Goal: Task Accomplishment & Management: Use online tool/utility

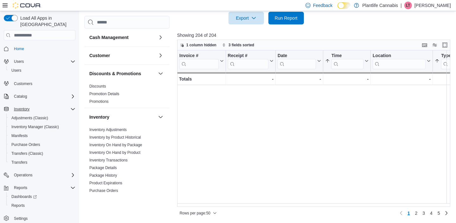
scroll to position [0, 1275]
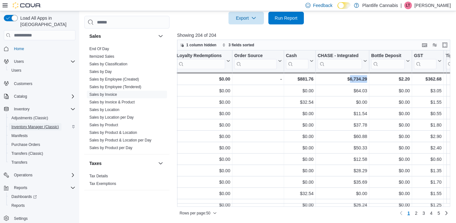
click at [37, 124] on span "Inventory Manager (Classic)" at bounding box center [35, 126] width 48 height 5
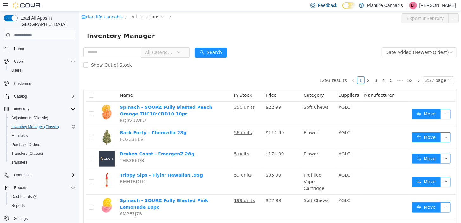
click at [138, 18] on span "All Locations" at bounding box center [145, 16] width 28 height 7
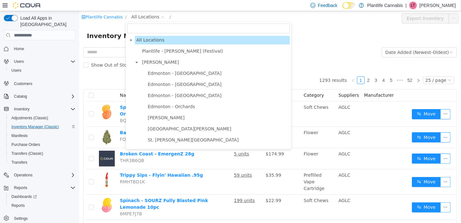
click at [137, 28] on input "filter select" at bounding box center [208, 28] width 163 height 10
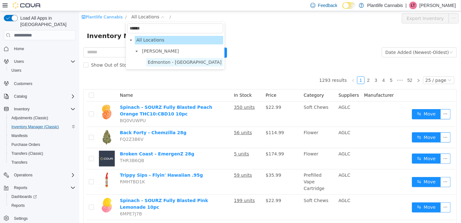
type input "******"
click at [155, 59] on span "Edmonton - [GEOGRAPHIC_DATA]" at bounding box center [184, 62] width 77 height 9
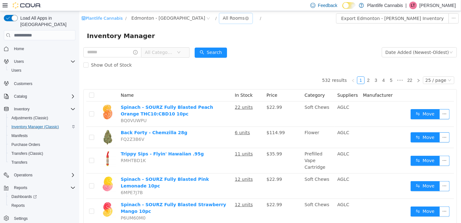
click at [222, 14] on div "All Rooms" at bounding box center [233, 18] width 22 height 10
click at [205, 63] on li "Returns" at bounding box center [208, 61] width 38 height 10
